Goal: Task Accomplishment & Management: Use online tool/utility

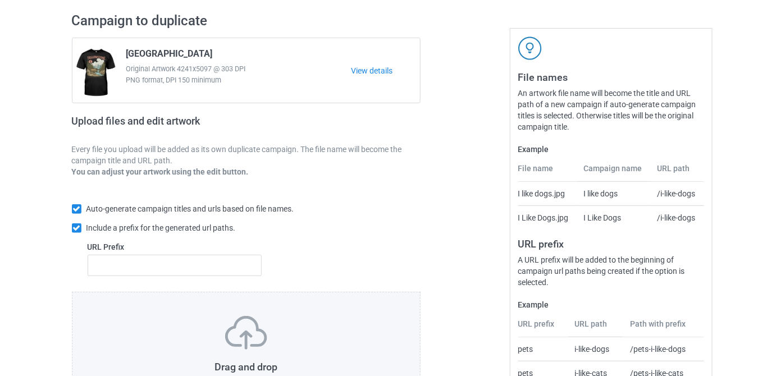
scroll to position [169, 0]
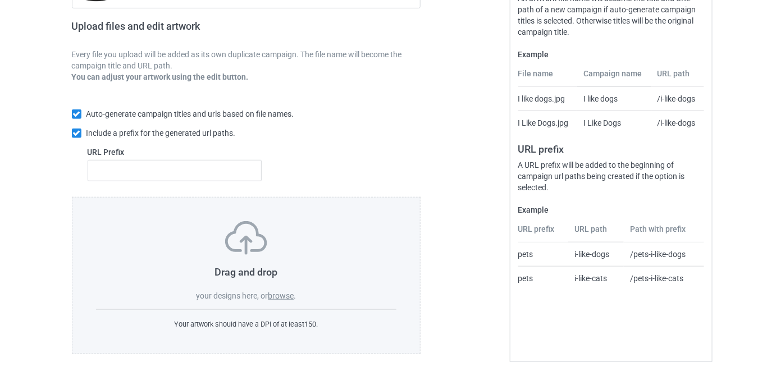
click at [290, 294] on label "browse" at bounding box center [281, 295] width 26 height 9
click at [0, 0] on input "browse" at bounding box center [0, 0] width 0 height 0
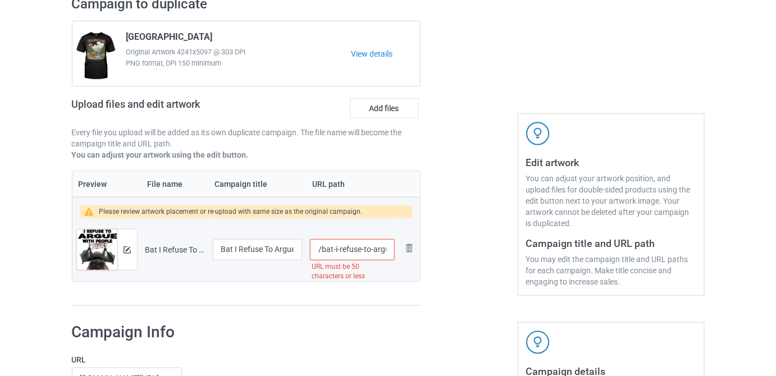
scroll to position [0, 167]
drag, startPoint x: 361, startPoint y: 251, endPoint x: 537, endPoint y: 280, distance: 177.4
click at [537, 280] on div "Campaign to duplicate [GEOGRAPHIC_DATA] Original Artwork 4241x5097 @ 303 DPI PN…" at bounding box center [388, 151] width 648 height 327
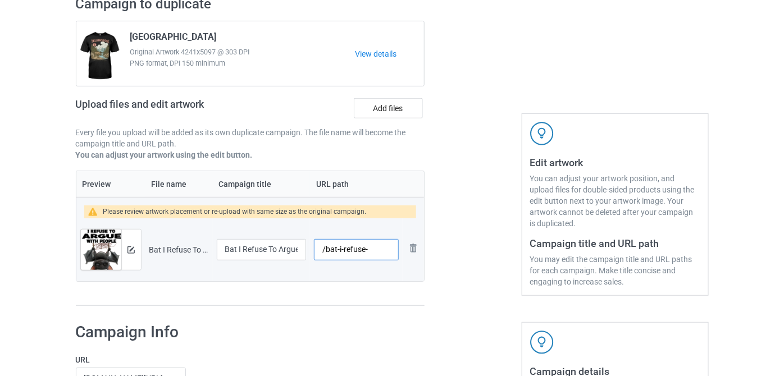
scroll to position [0, 0]
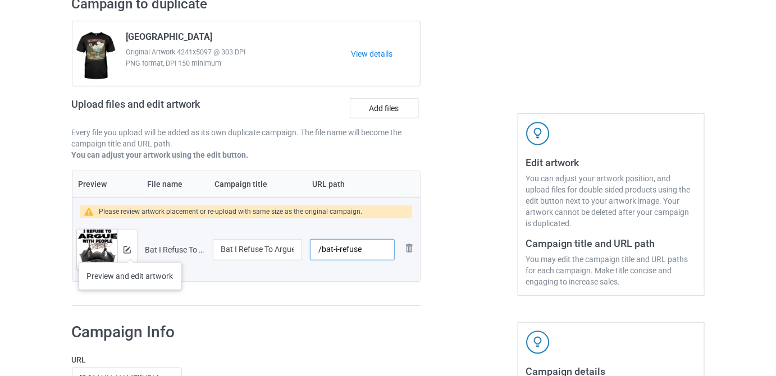
type input "/bat-i-refuse"
click at [125, 253] on div at bounding box center [127, 250] width 20 height 40
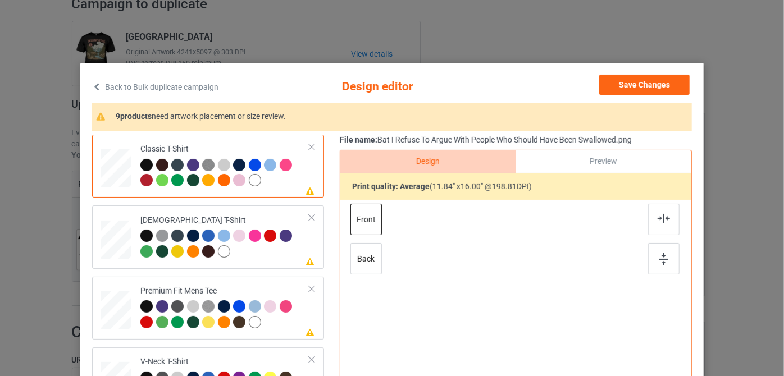
scroll to position [102, 0]
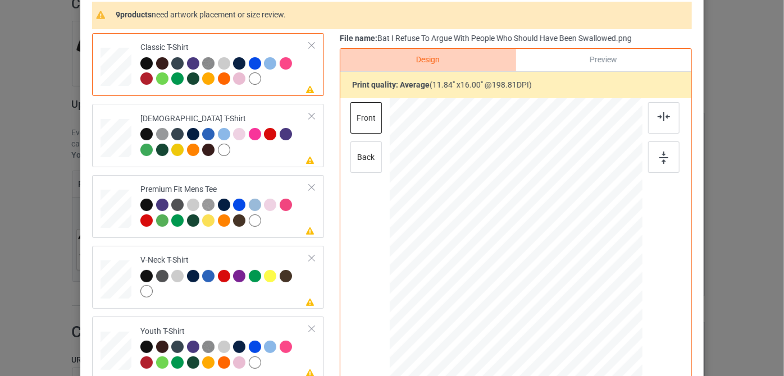
click at [274, 85] on div at bounding box center [224, 72] width 169 height 31
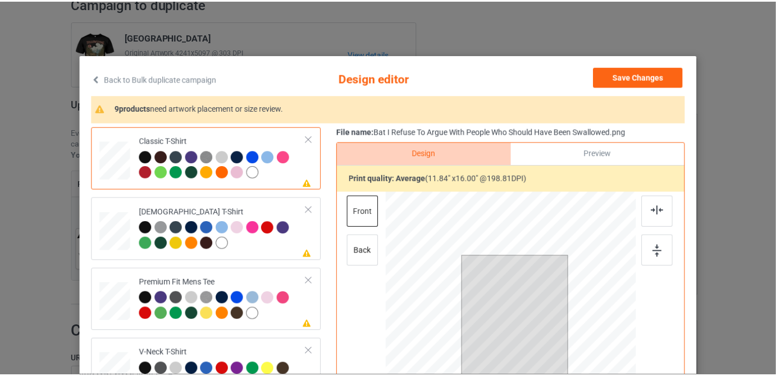
scroll to position [0, 0]
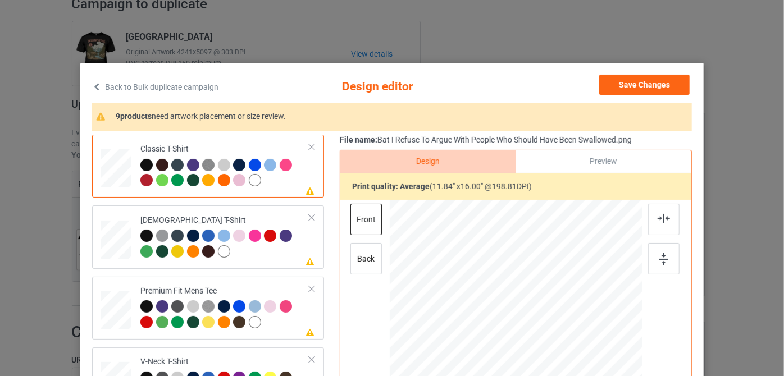
click at [735, 100] on div "Back to Bulk duplicate campaign Design editor Save Changes 9 products need artw…" at bounding box center [392, 188] width 784 height 376
click at [102, 85] on link "Back to Bulk duplicate campaign" at bounding box center [155, 87] width 126 height 25
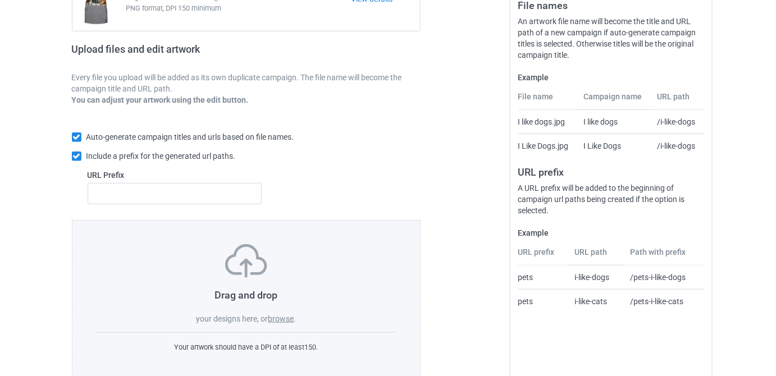
scroll to position [153, 0]
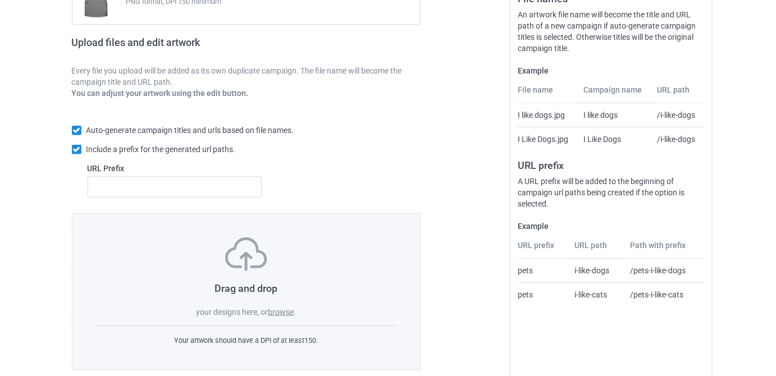
click at [283, 310] on label "browse" at bounding box center [281, 312] width 26 height 9
click at [0, 0] on input "browse" at bounding box center [0, 0] width 0 height 0
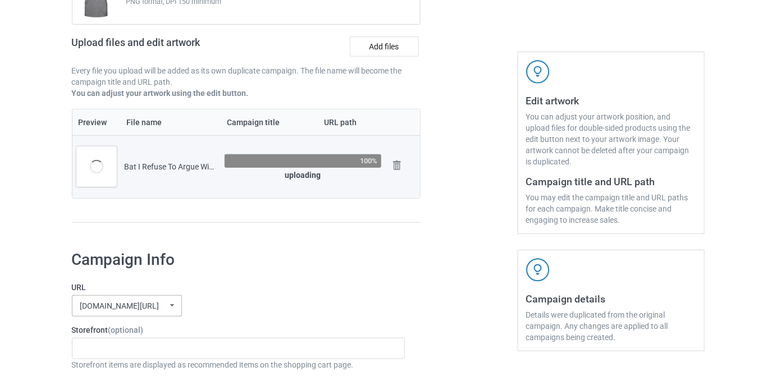
click at [159, 308] on div "[DOMAIN_NAME][URL]" at bounding box center [119, 306] width 79 height 8
click at [340, 260] on h1 "Campaign Info" at bounding box center [238, 260] width 333 height 20
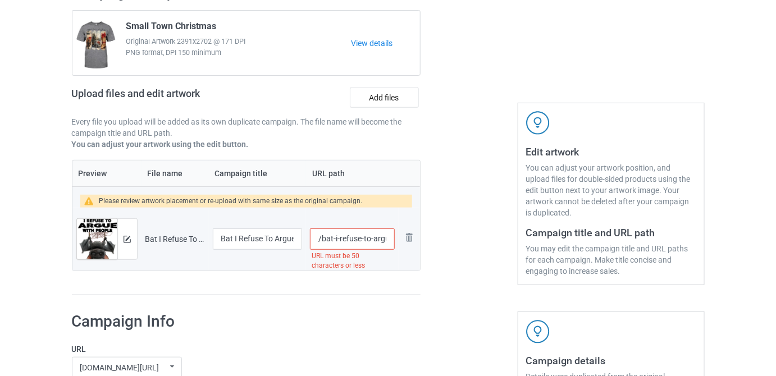
scroll to position [0, 167]
drag, startPoint x: 363, startPoint y: 241, endPoint x: 542, endPoint y: 244, distance: 179.1
click at [542, 244] on div "Campaign to duplicate Small Town Christmas Original Artwork 2391x2702 @ 171 DPI…" at bounding box center [388, 140] width 648 height 327
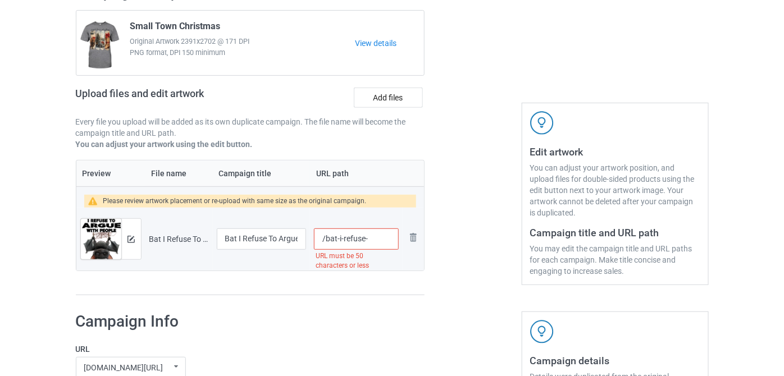
scroll to position [0, 0]
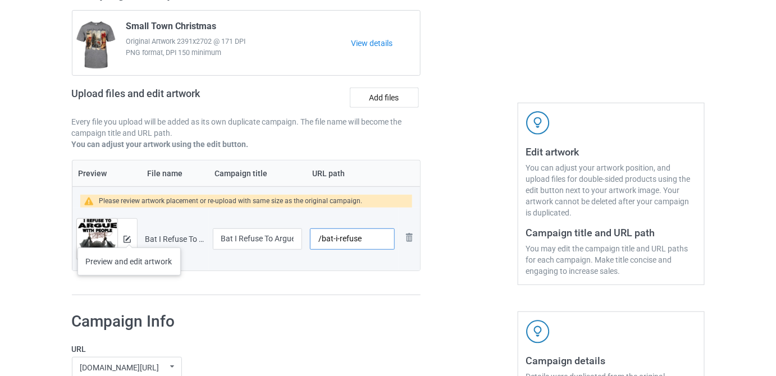
type input "/bat-i-refuse"
click at [129, 237] on img at bounding box center [126, 239] width 7 height 7
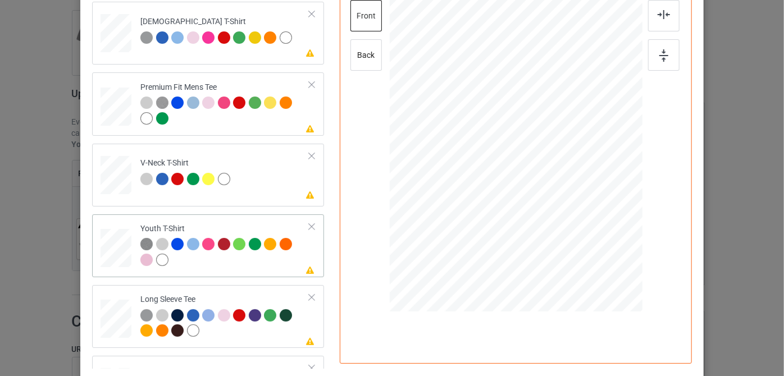
scroll to position [169, 0]
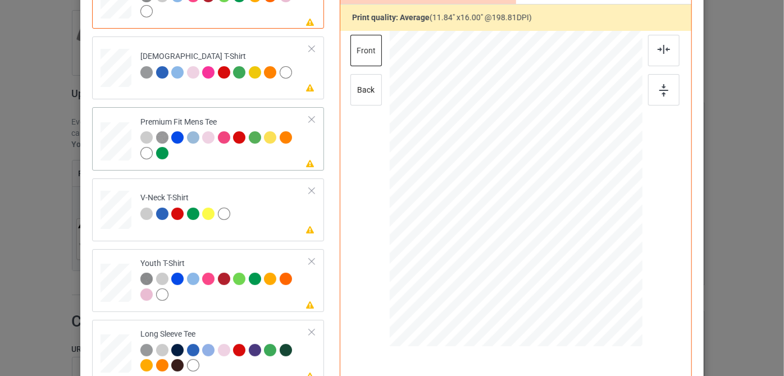
click at [238, 164] on td "Please review artwork placement Premium Fit Mens Tee" at bounding box center [224, 139] width 181 height 54
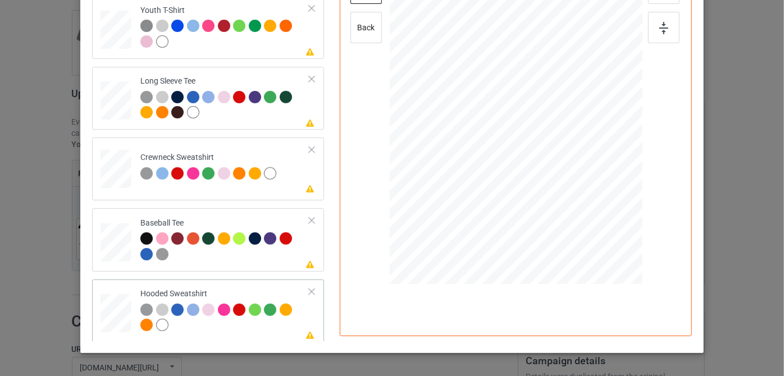
scroll to position [271, 0]
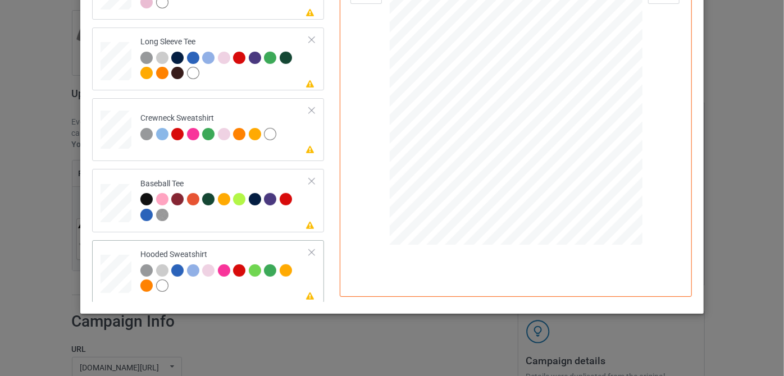
click at [237, 249] on div "Hooded Sweatshirt" at bounding box center [224, 270] width 169 height 42
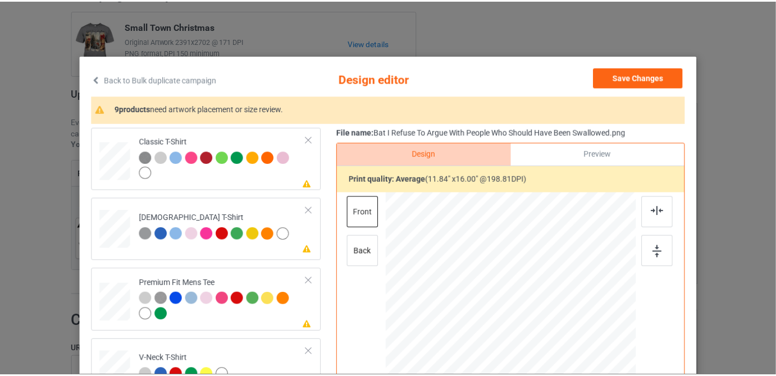
scroll to position [0, 0]
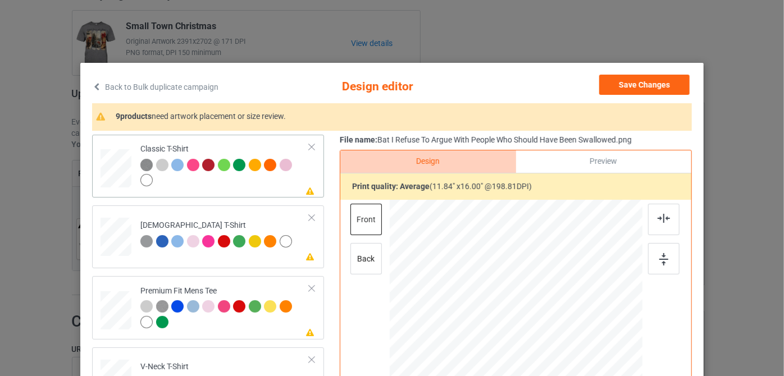
click at [243, 190] on td "Please review artwork placement Classic T-Shirt" at bounding box center [224, 166] width 181 height 54
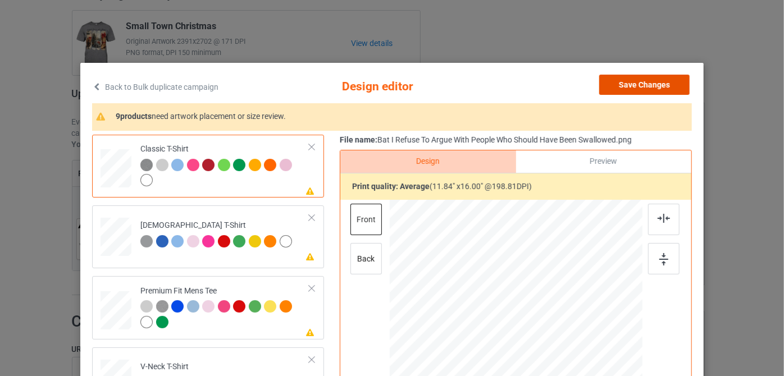
click at [645, 84] on button "Save Changes" at bounding box center [644, 85] width 90 height 20
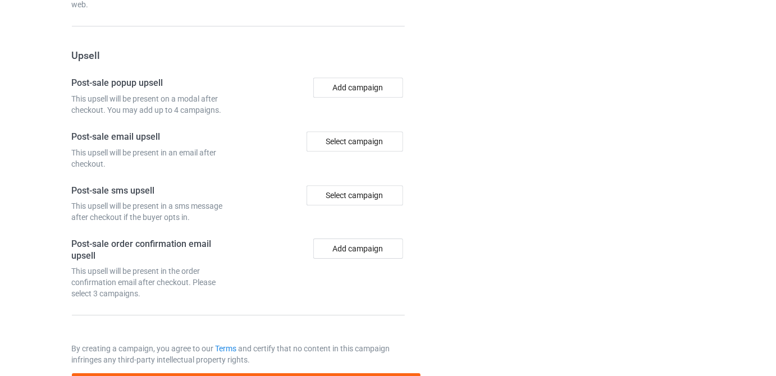
scroll to position [1070, 0]
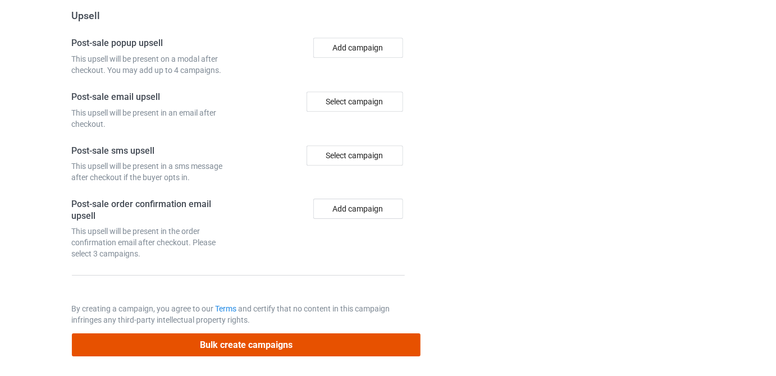
click at [299, 345] on button "Bulk create campaigns" at bounding box center [246, 344] width 349 height 23
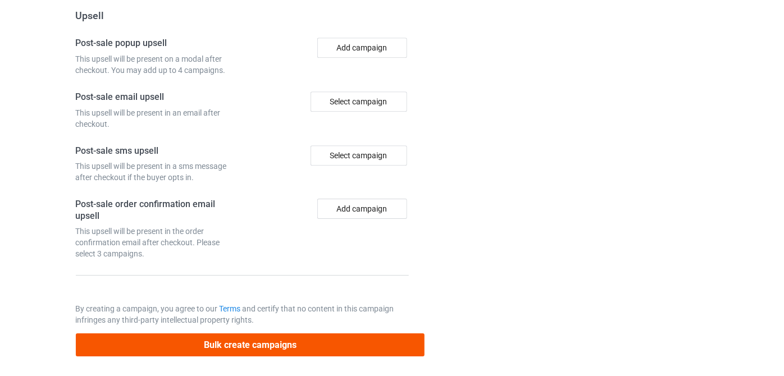
scroll to position [0, 0]
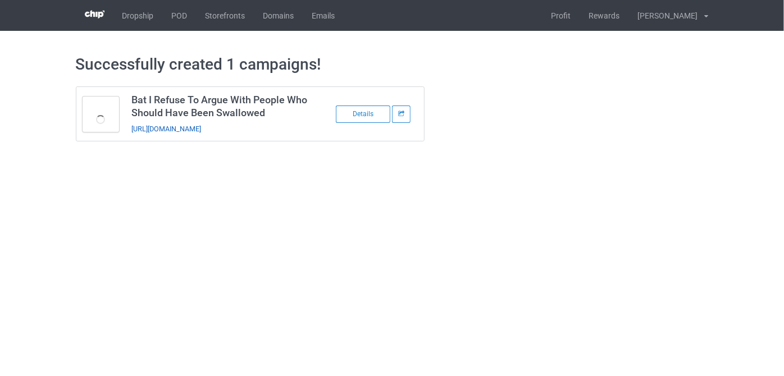
click at [201, 129] on link "https://www.theuniquestyles21.com/bat-i-refuse" at bounding box center [166, 129] width 70 height 8
